Goal: Task Accomplishment & Management: Complete application form

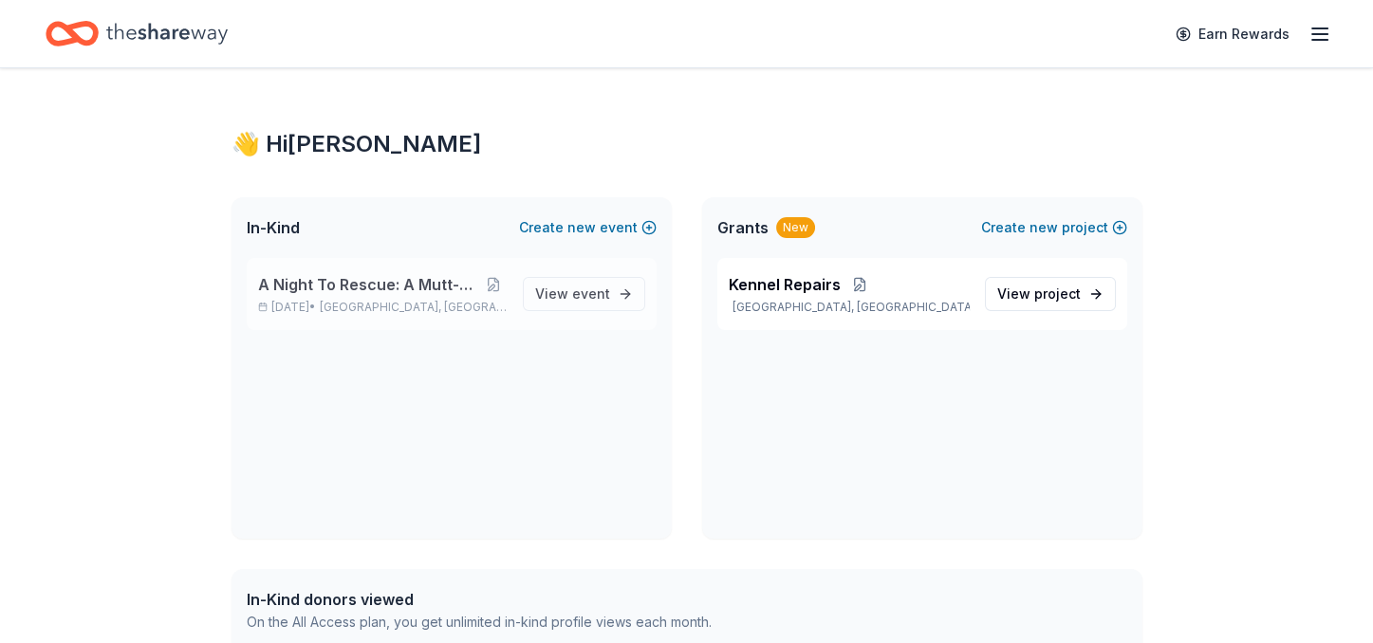
click at [360, 301] on span "[GEOGRAPHIC_DATA], [GEOGRAPHIC_DATA]" at bounding box center [413, 307] width 187 height 15
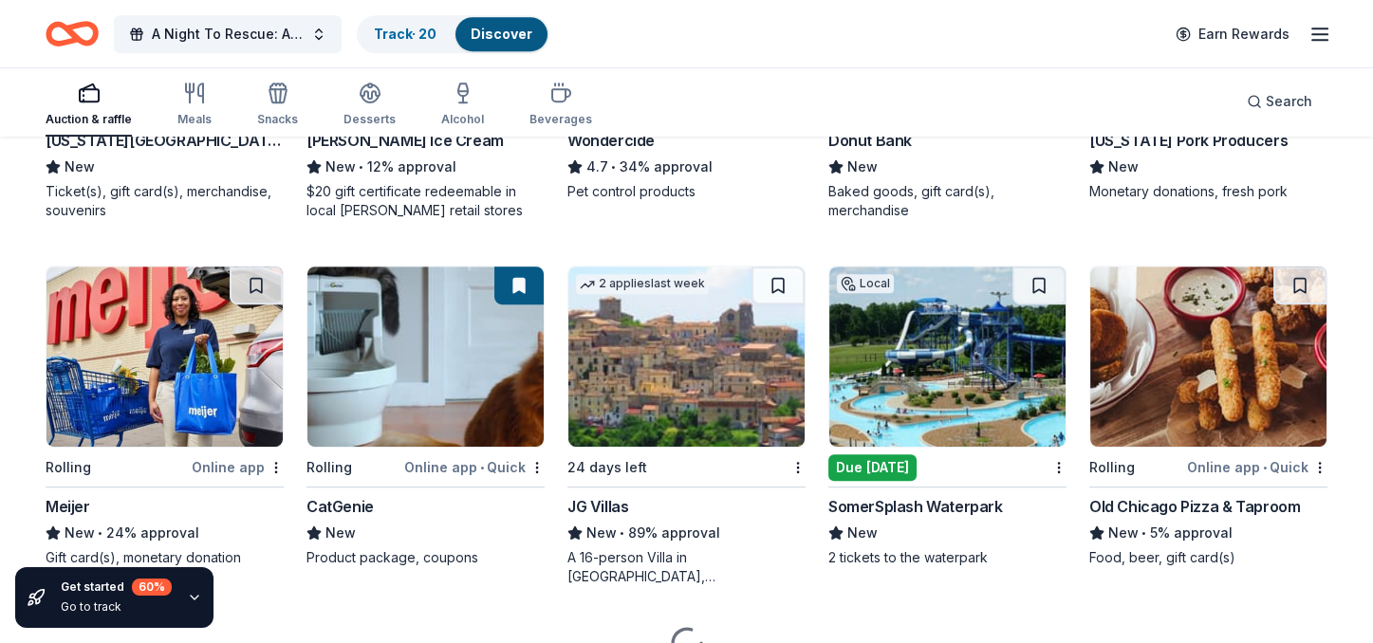
scroll to position [1898, 0]
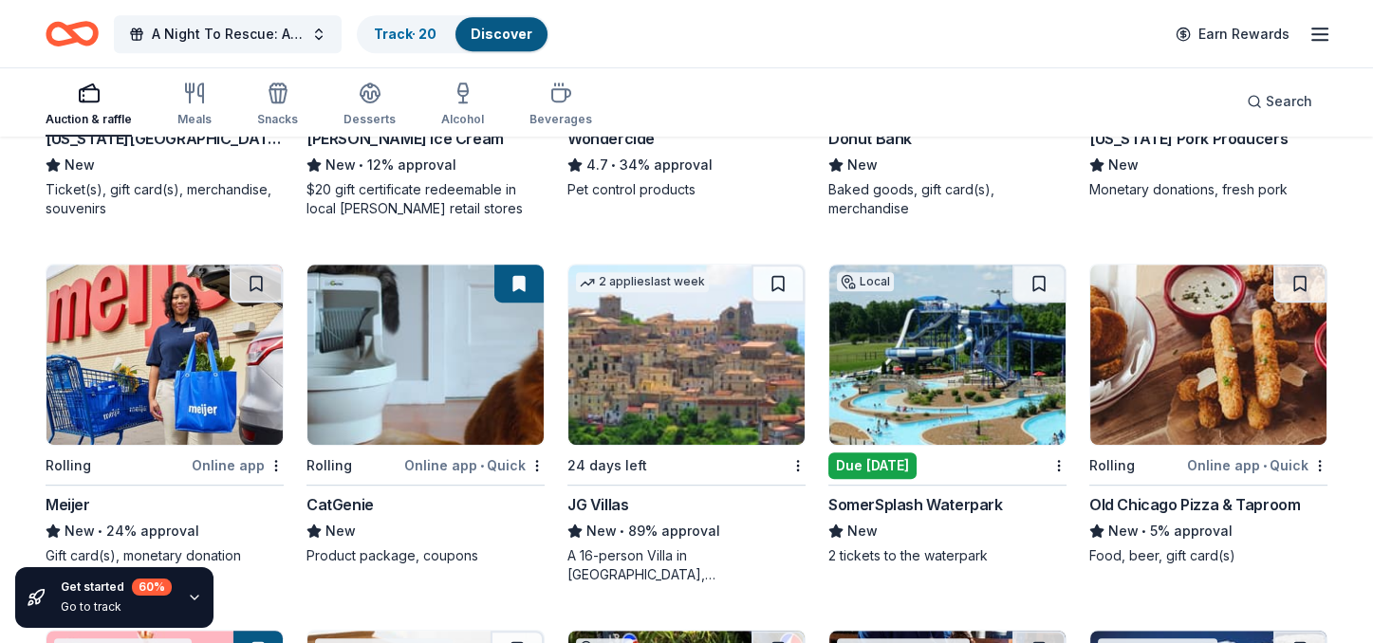
click at [423, 363] on img at bounding box center [425, 355] width 236 height 180
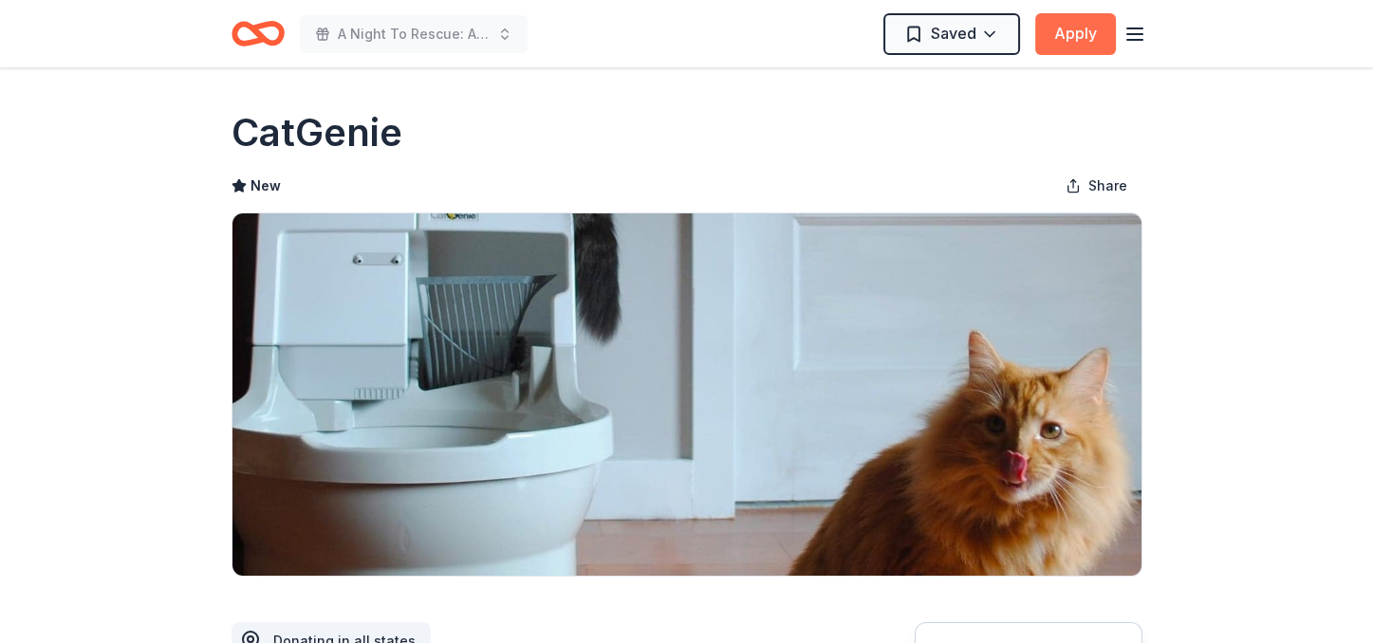
click at [1097, 28] on button "Apply" at bounding box center [1075, 34] width 81 height 42
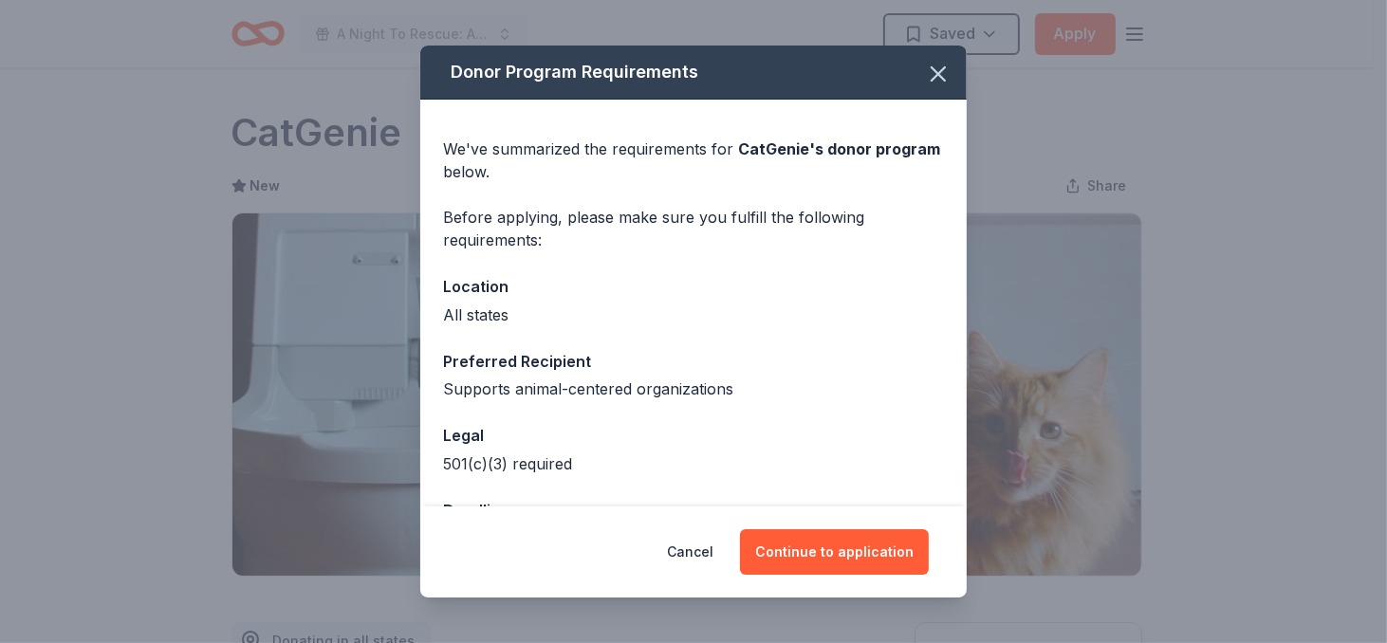
scroll to position [67, 0]
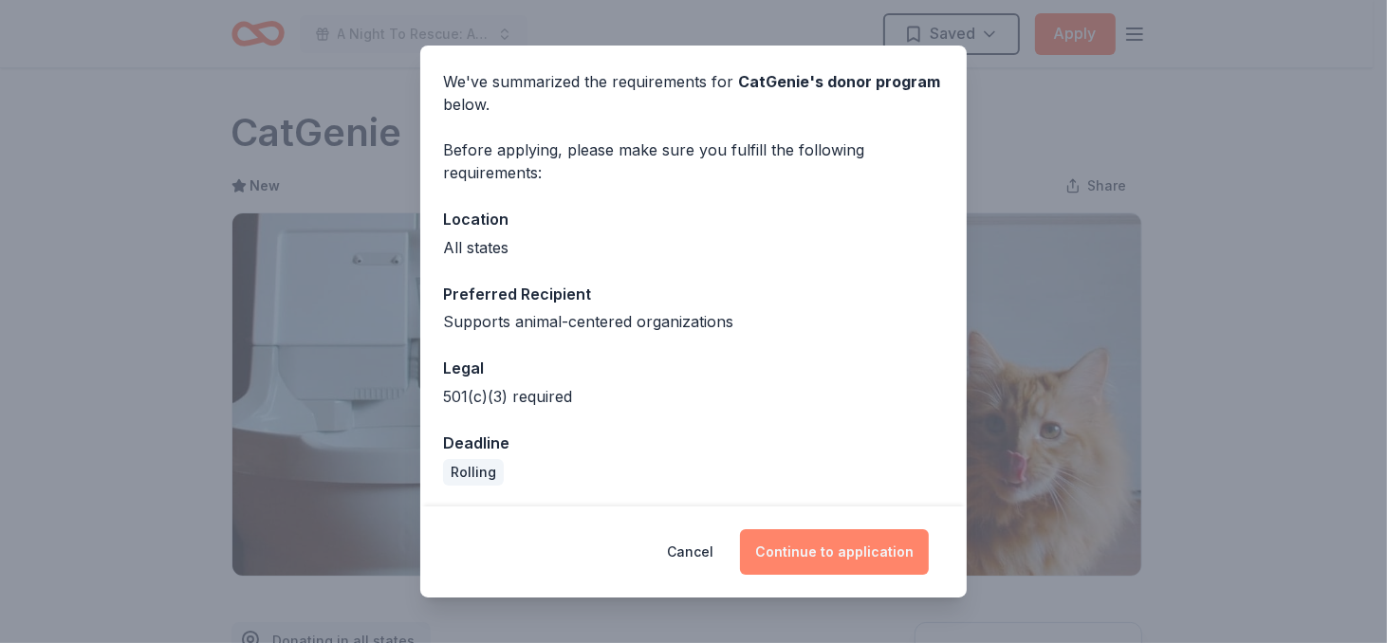
click at [829, 554] on button "Continue to application" at bounding box center [834, 553] width 189 height 46
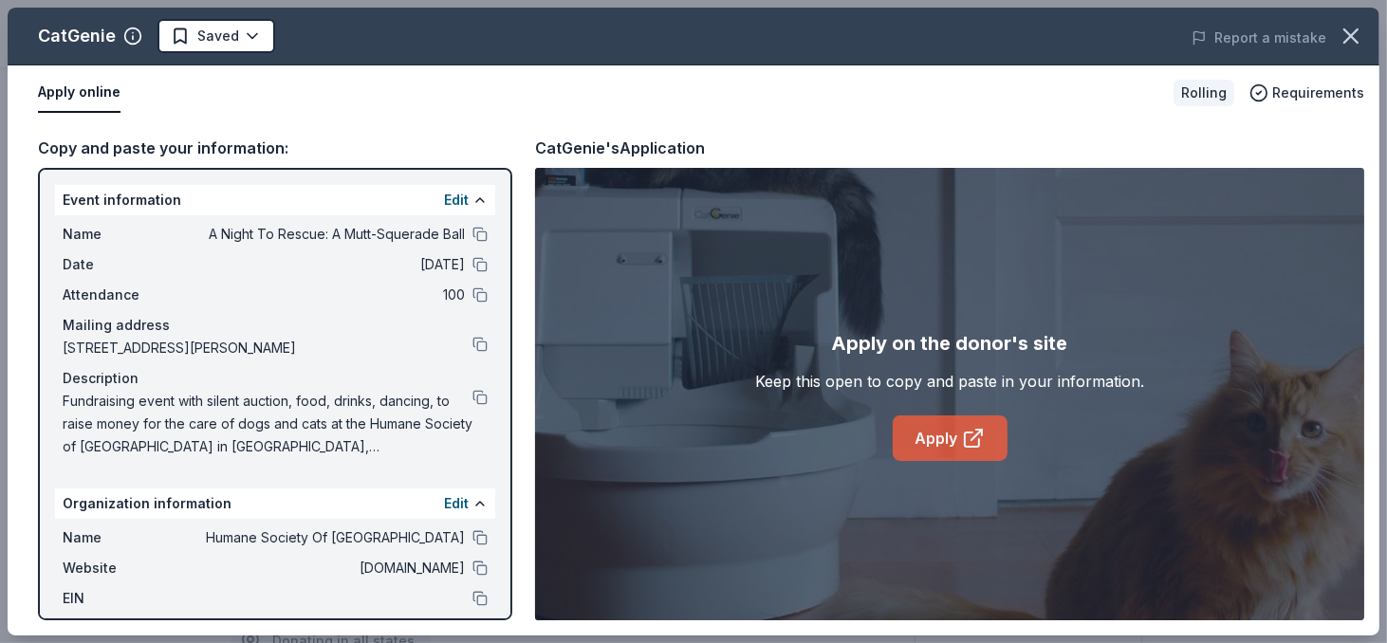
click at [952, 431] on link "Apply" at bounding box center [950, 439] width 115 height 46
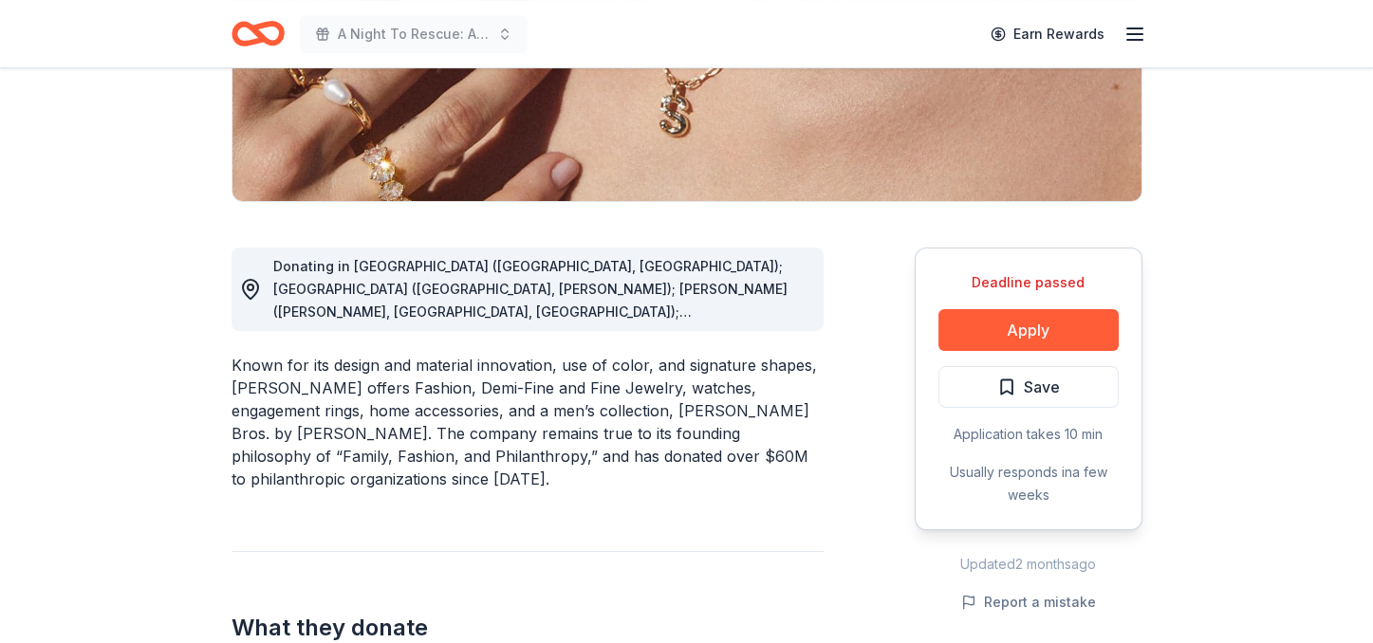
scroll to position [380, 0]
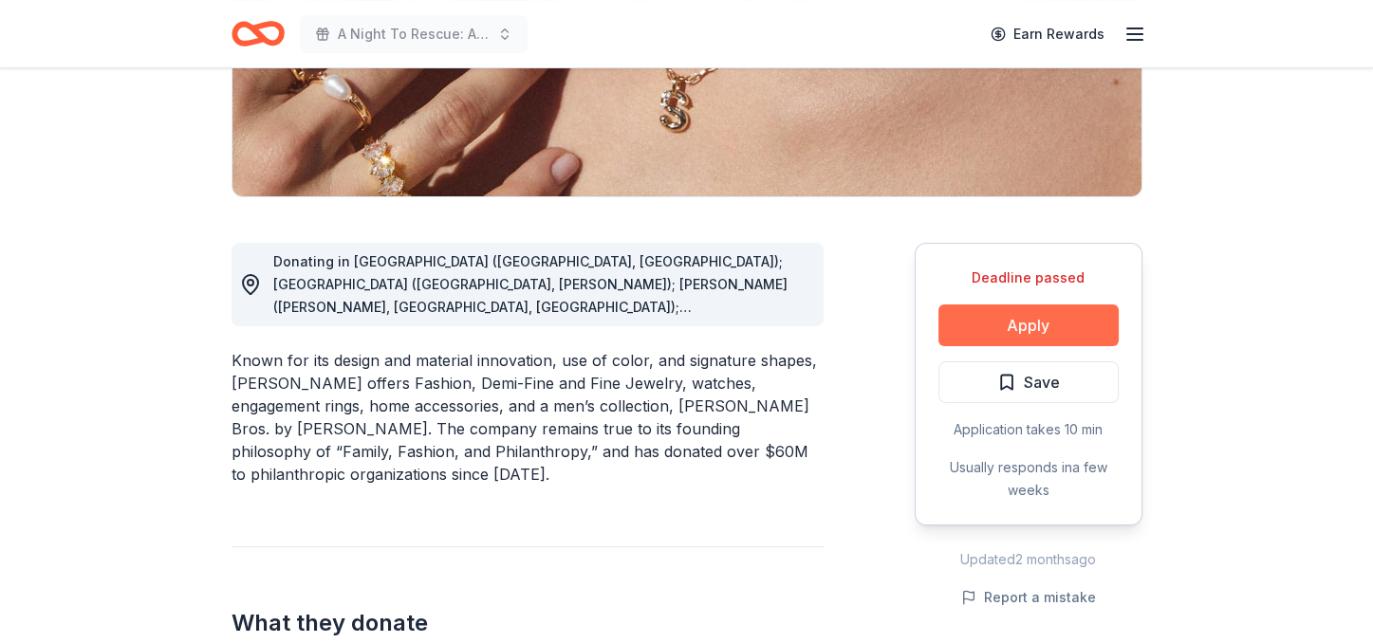
click at [1031, 316] on button "Apply" at bounding box center [1029, 326] width 180 height 42
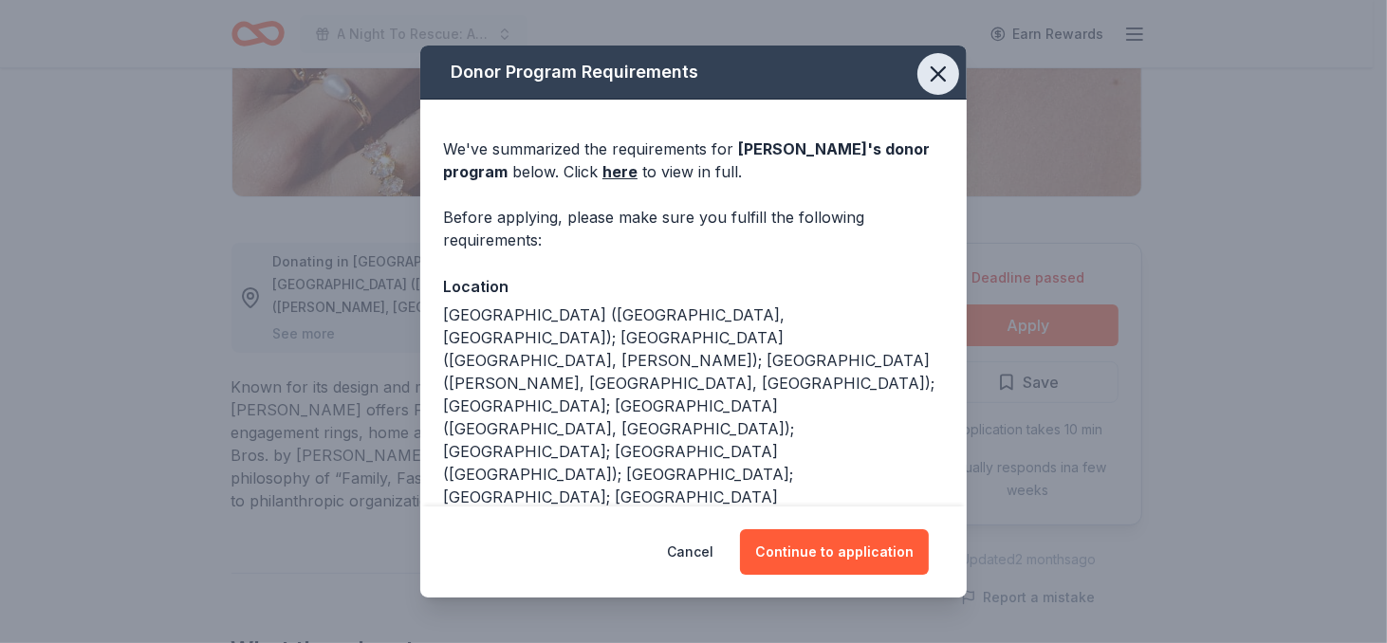
click at [932, 71] on icon "button" at bounding box center [938, 73] width 13 height 13
